Goal: Information Seeking & Learning: Find specific fact

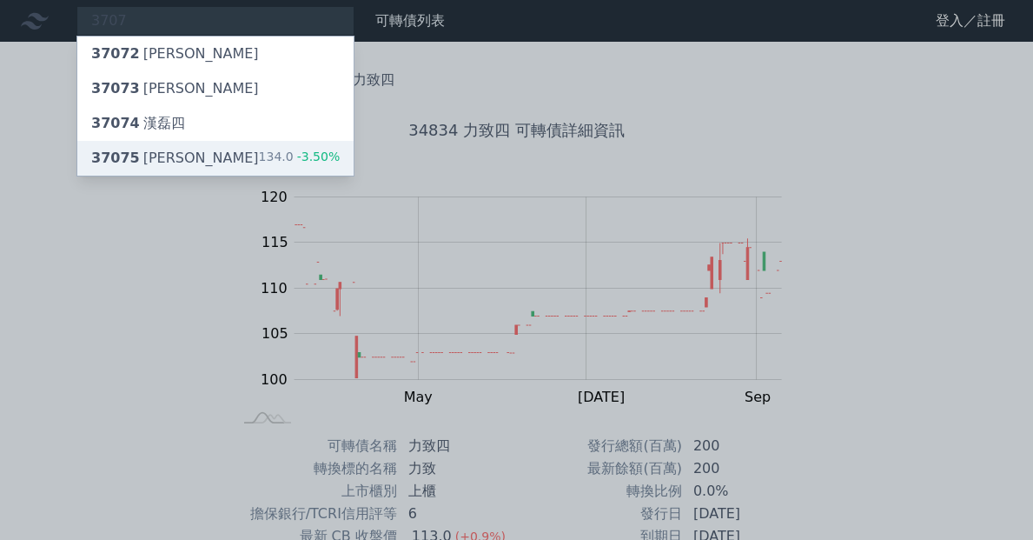
type input "3707"
click at [163, 152] on div "37075 [PERSON_NAME]" at bounding box center [175, 158] width 168 height 21
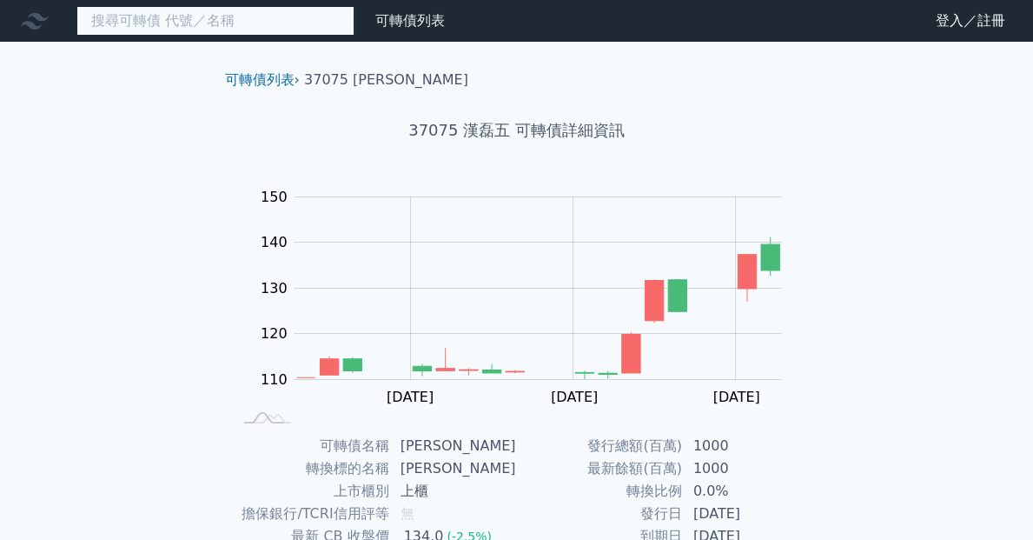
click at [199, 14] on input at bounding box center [215, 21] width 278 height 30
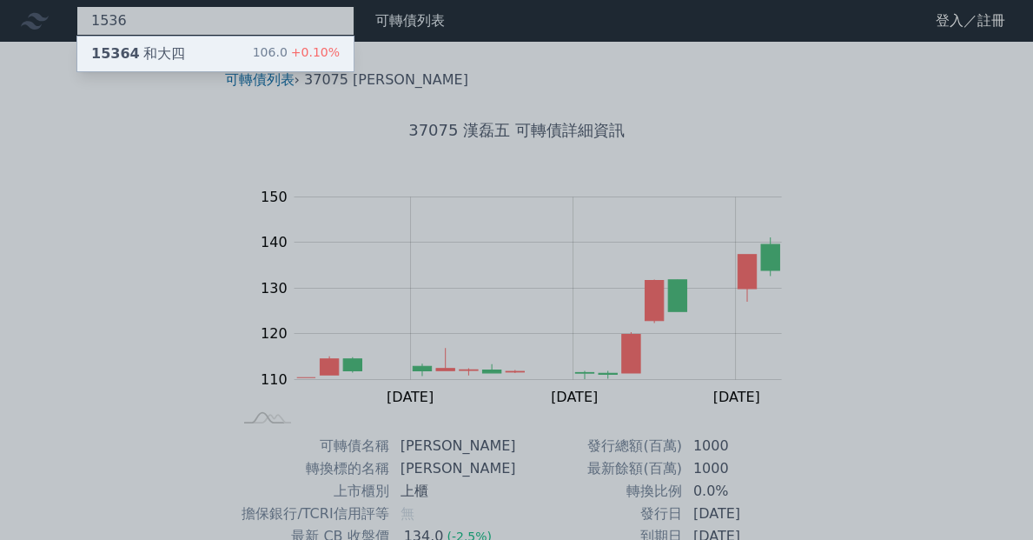
type input "1536"
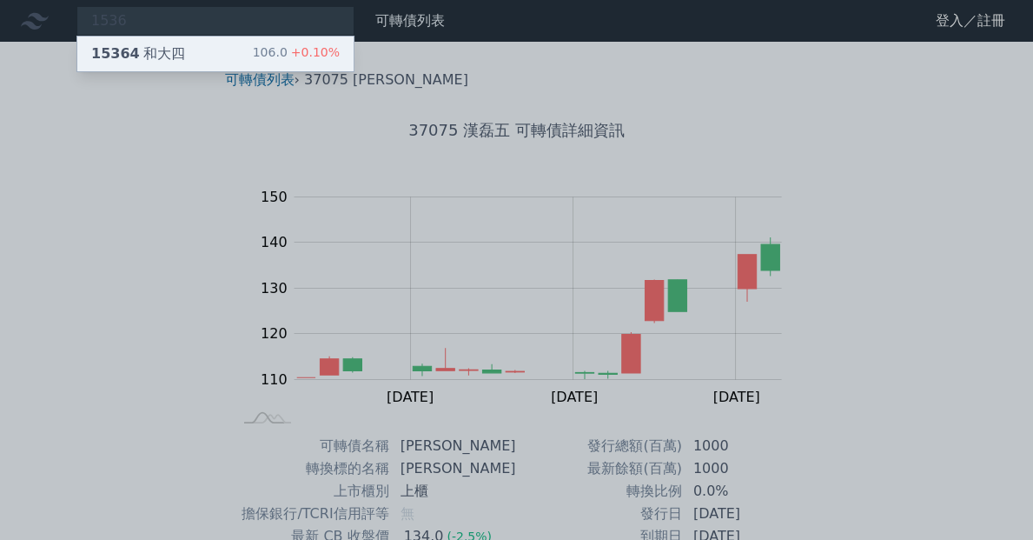
click at [136, 50] on div "15364 和大四" at bounding box center [138, 53] width 94 height 21
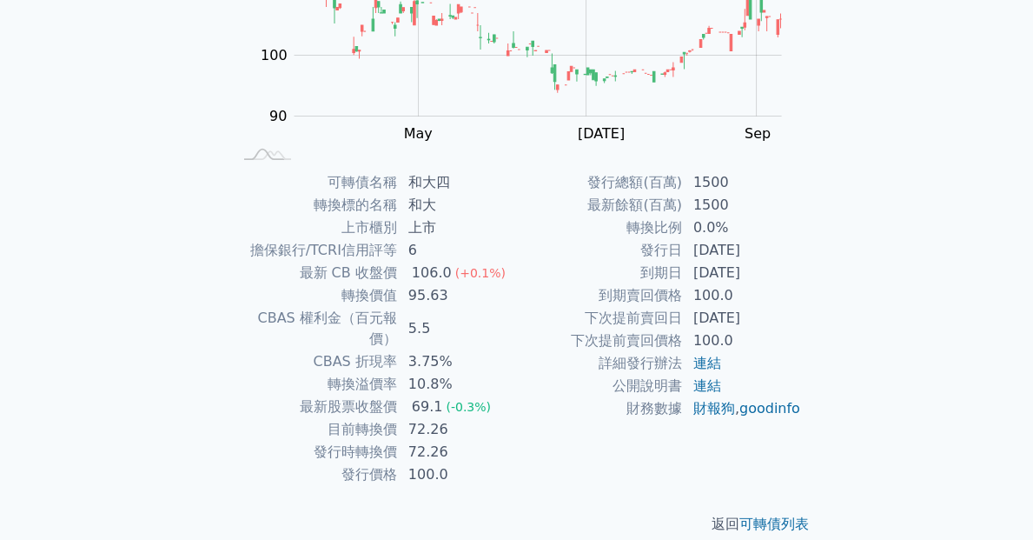
scroll to position [264, 0]
